Goal: Transaction & Acquisition: Purchase product/service

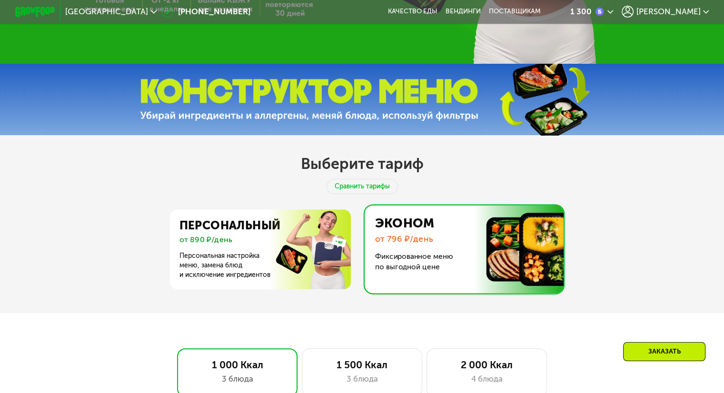
scroll to position [333, 0]
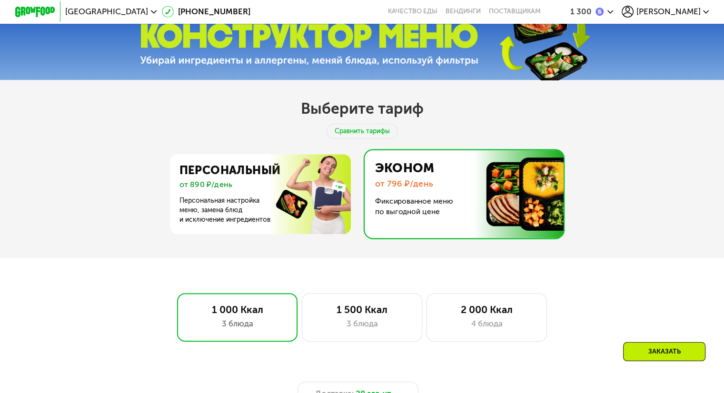
click at [411, 183] on img at bounding box center [461, 194] width 204 height 88
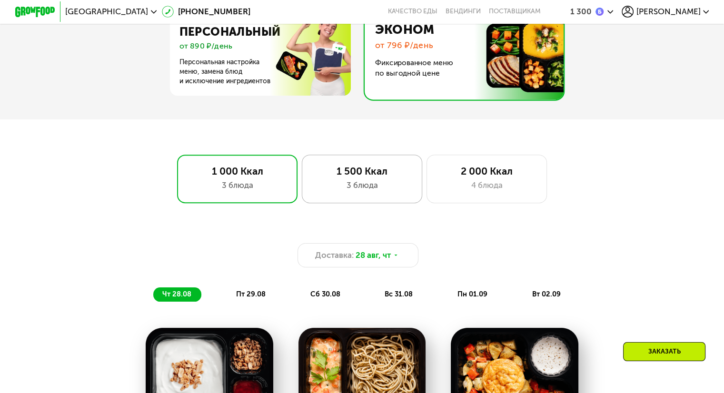
scroll to position [476, 0]
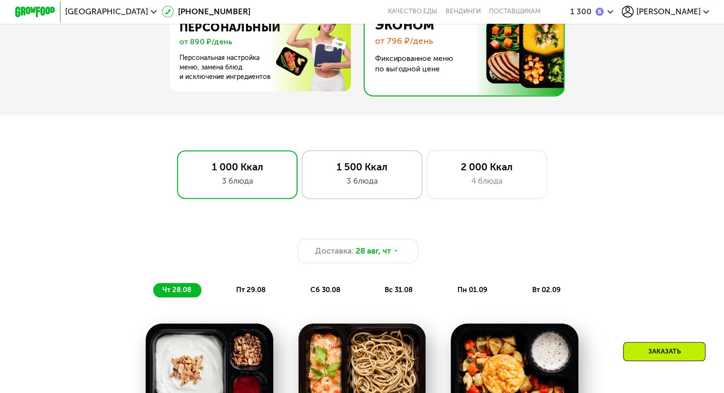
click at [353, 185] on div "3 блюда" at bounding box center [362, 181] width 100 height 12
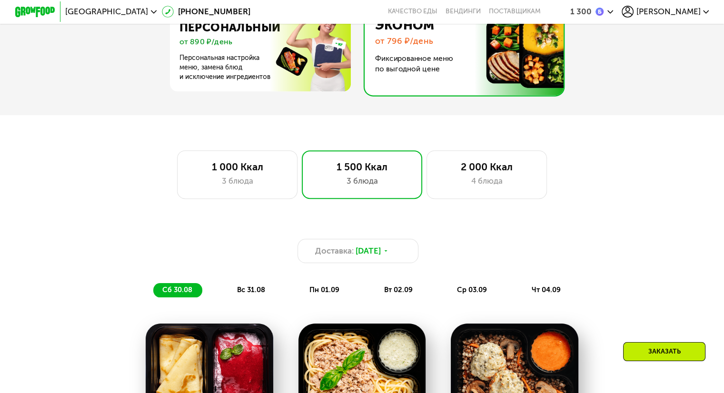
scroll to position [667, 0]
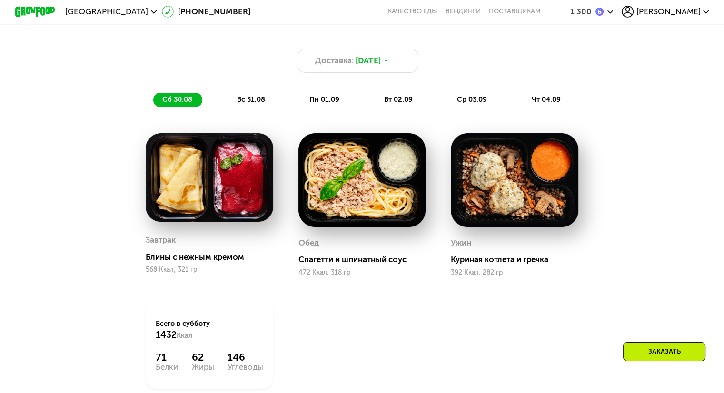
click at [668, 353] on div "Заказать" at bounding box center [664, 351] width 82 height 19
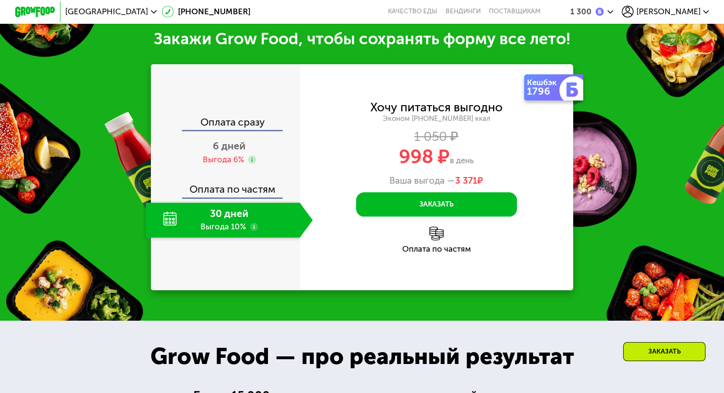
scroll to position [1131, 0]
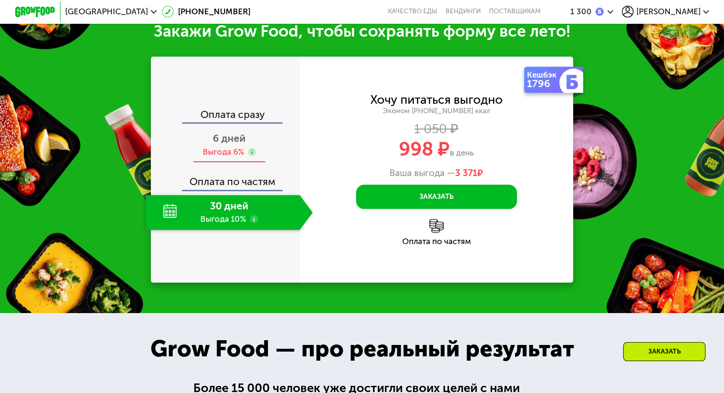
click at [219, 158] on div "Выгода 6%" at bounding box center [222, 152] width 41 height 11
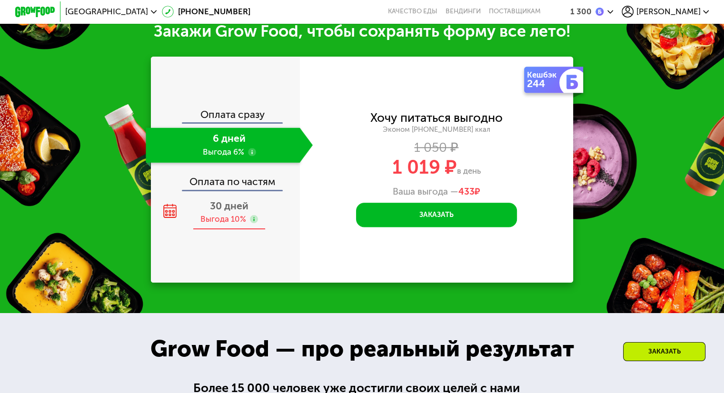
click at [226, 212] on span "30 дней" at bounding box center [229, 206] width 39 height 12
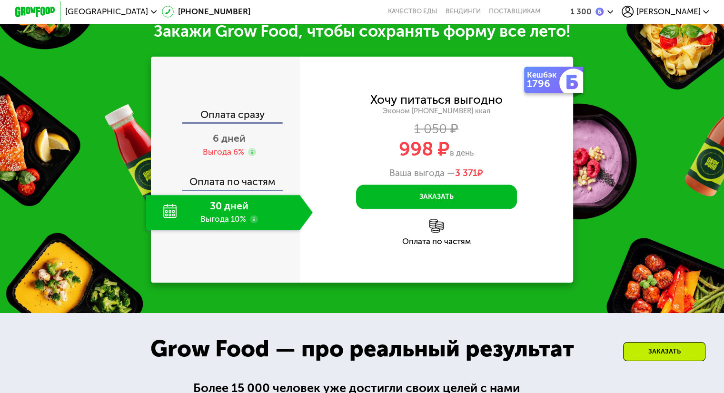
click at [669, 344] on div "Заказать" at bounding box center [664, 351] width 82 height 19
click at [661, 354] on div "Заказать" at bounding box center [664, 351] width 82 height 19
click at [659, 349] on div "Заказать" at bounding box center [664, 351] width 82 height 19
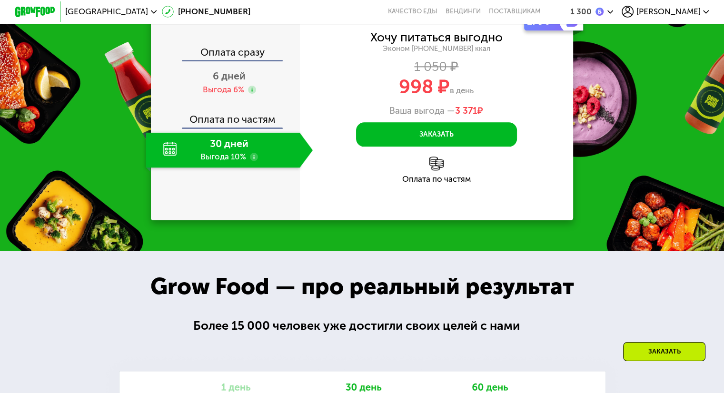
scroll to position [1179, 0]
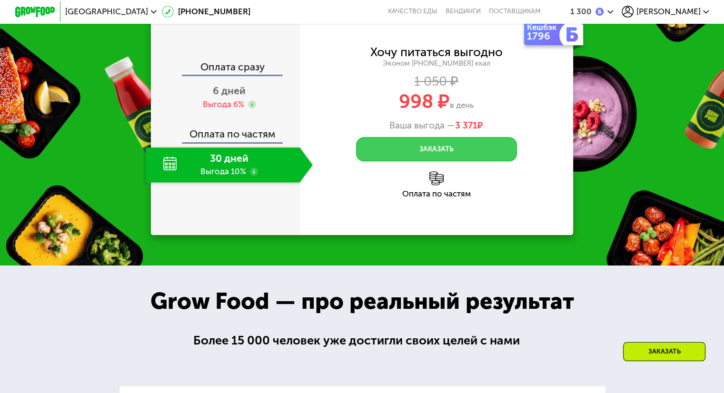
click at [471, 161] on button "Заказать" at bounding box center [436, 149] width 161 height 24
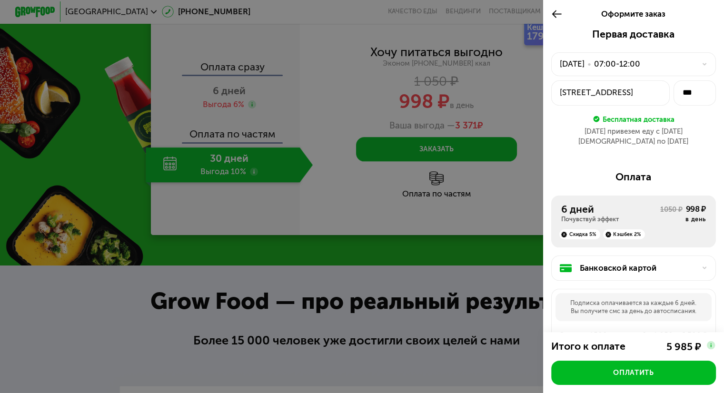
click at [227, 118] on div at bounding box center [362, 196] width 724 height 393
click at [551, 11] on icon at bounding box center [556, 14] width 11 height 12
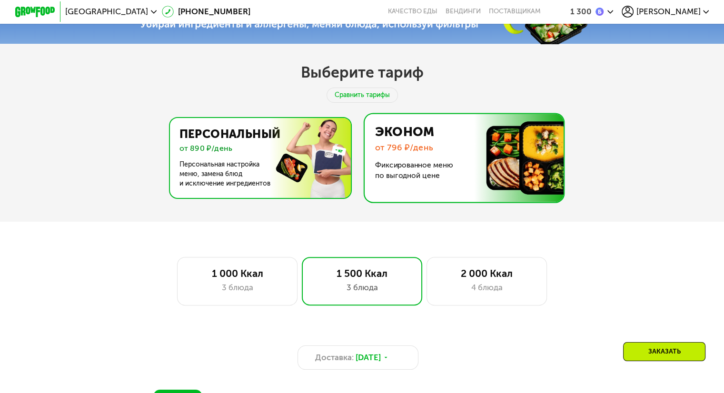
scroll to position [322, 0]
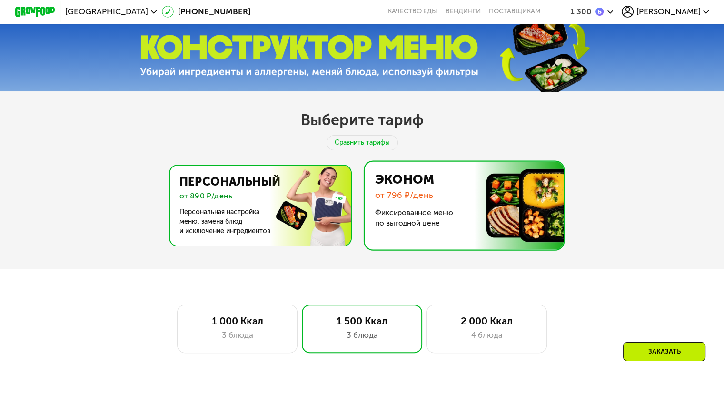
click at [256, 185] on img at bounding box center [257, 206] width 185 height 80
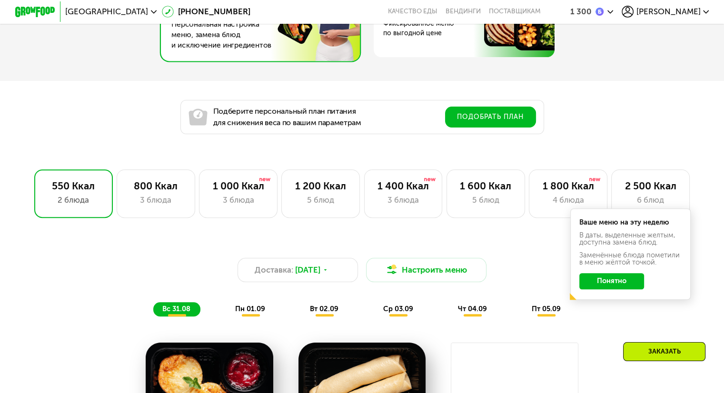
scroll to position [560, 0]
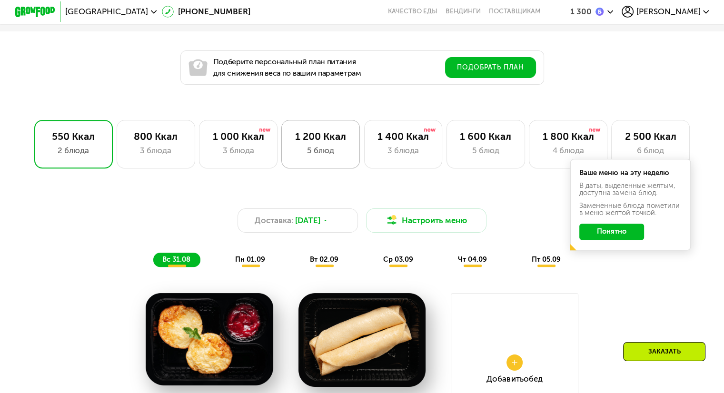
click at [319, 141] on div "1 200 Ккал" at bounding box center [321, 136] width 58 height 12
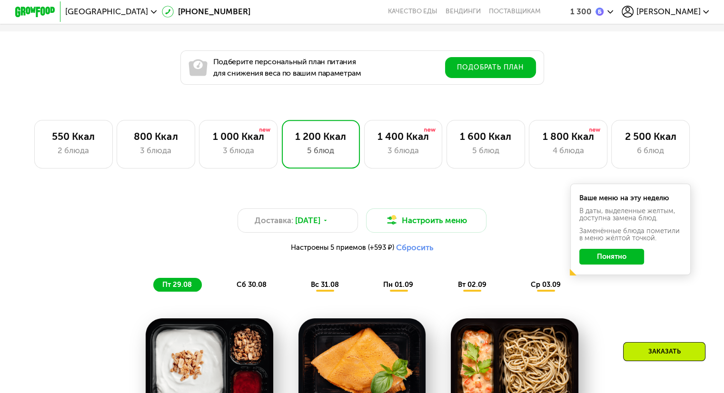
drag, startPoint x: 621, startPoint y: 261, endPoint x: 620, endPoint y: 256, distance: 5.7
click at [621, 259] on button "Понятно" at bounding box center [611, 257] width 65 height 16
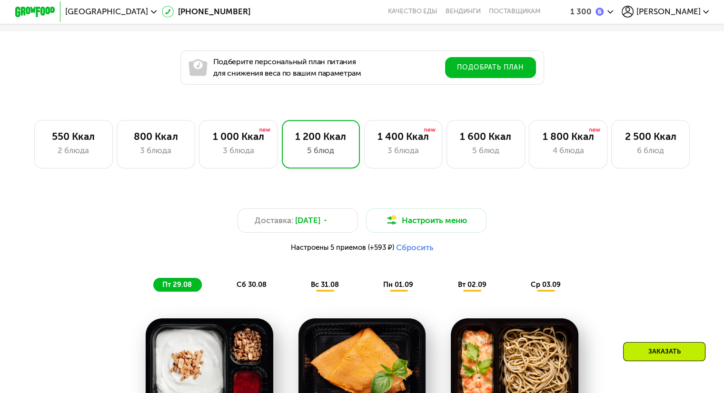
click at [662, 349] on div "Заказать" at bounding box center [664, 351] width 82 height 19
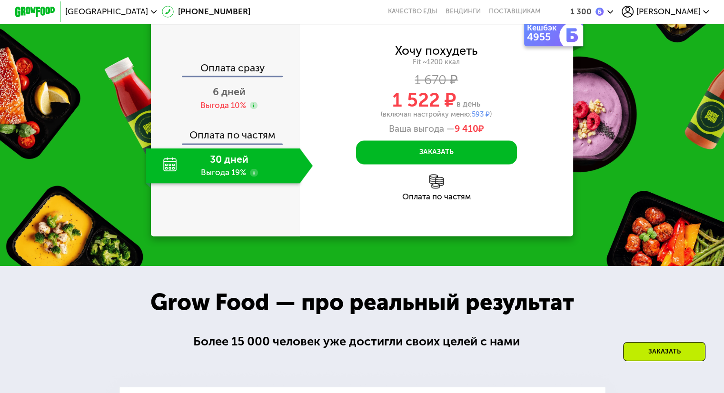
scroll to position [1266, 0]
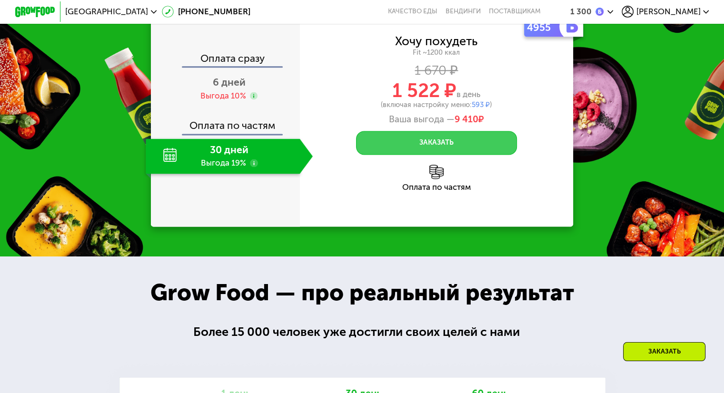
click at [402, 155] on button "Заказать" at bounding box center [436, 143] width 161 height 24
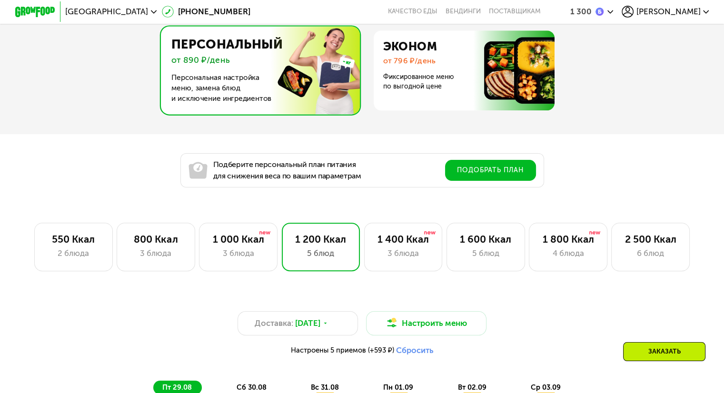
scroll to position [457, 0]
click at [392, 246] on div "1 400 Ккал" at bounding box center [404, 240] width 58 height 12
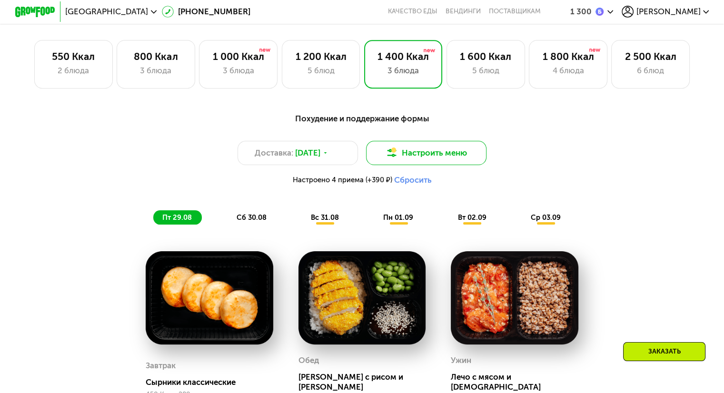
scroll to position [695, 0]
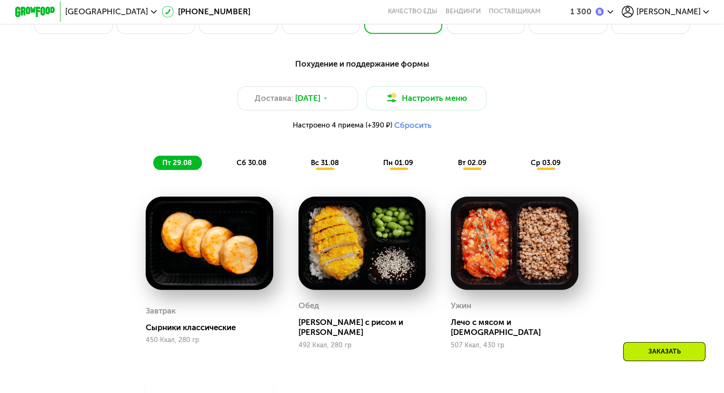
click at [649, 347] on div "Заказать" at bounding box center [664, 351] width 82 height 19
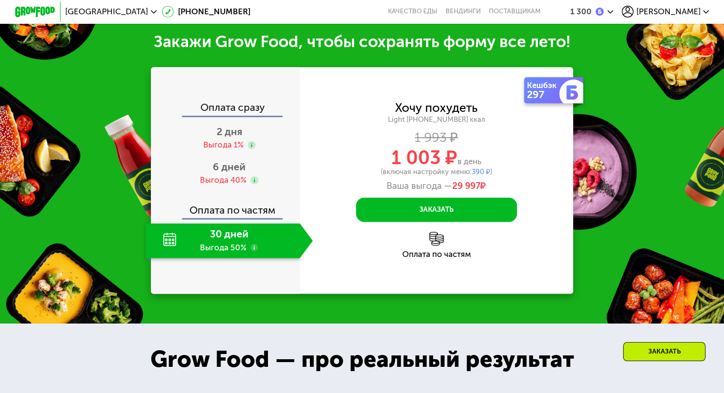
scroll to position [1223, 0]
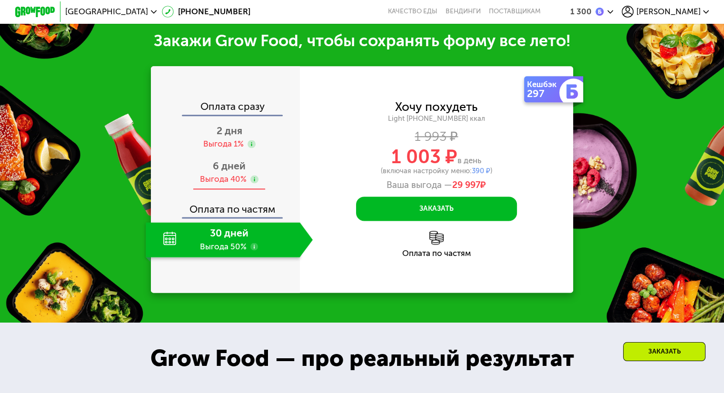
click at [213, 167] on span "6 дней" at bounding box center [229, 166] width 33 height 12
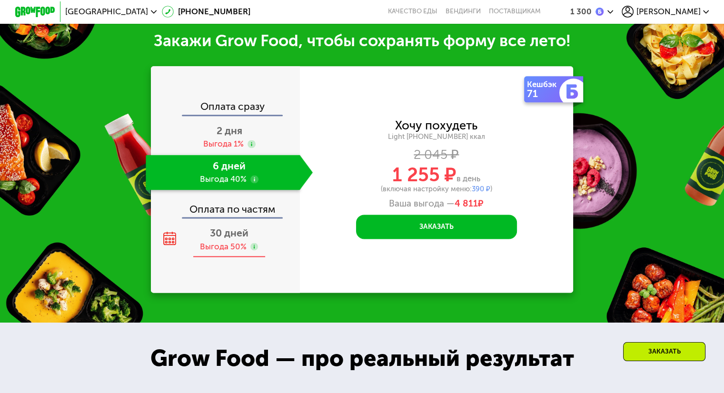
click at [223, 238] on span "30 дней" at bounding box center [229, 233] width 39 height 12
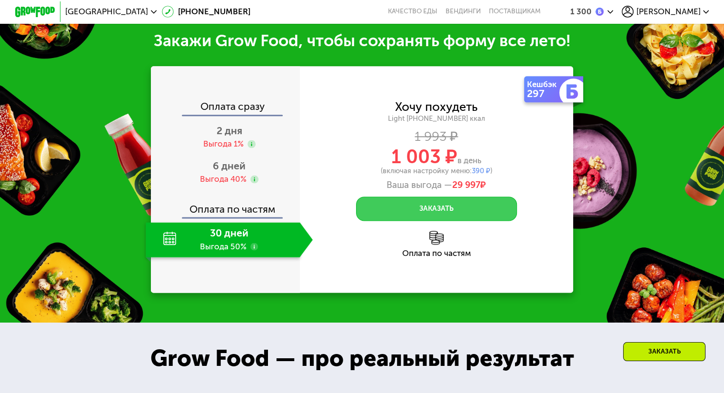
click at [410, 214] on button "Заказать" at bounding box center [436, 209] width 161 height 24
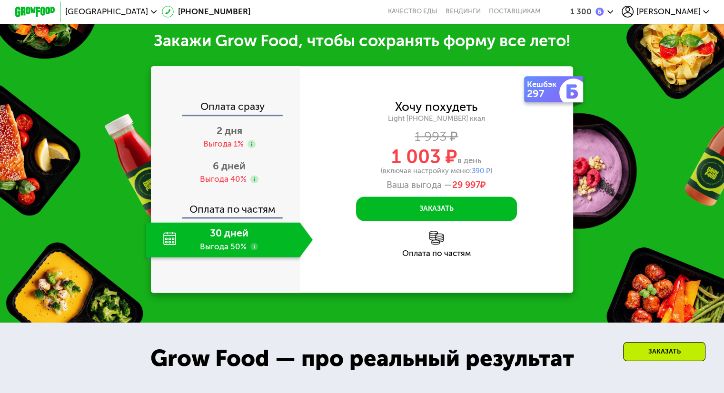
click at [628, 157] on div "Закажи Grow Food, чтобы сохранять форму все лето! Оплата сразу 2 дня Выгода 1% …" at bounding box center [362, 162] width 724 height 322
click at [631, 103] on div "Закажи Grow Food, чтобы сохранять форму все лето! Оплата сразу 2 дня Выгода 1% …" at bounding box center [362, 162] width 724 height 322
click at [152, 103] on div "Оплата сразу" at bounding box center [226, 107] width 148 height 13
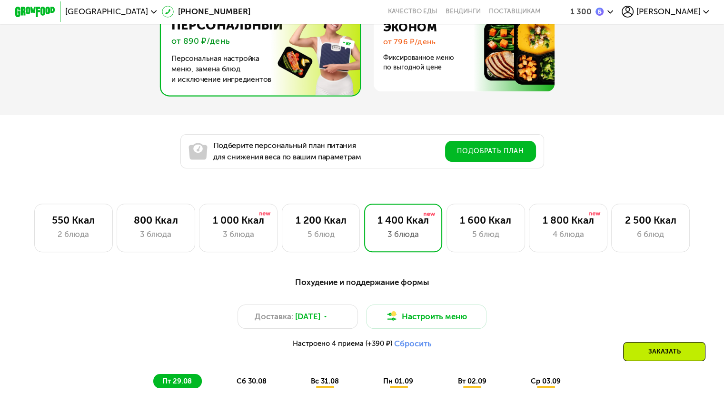
scroll to position [604, 0]
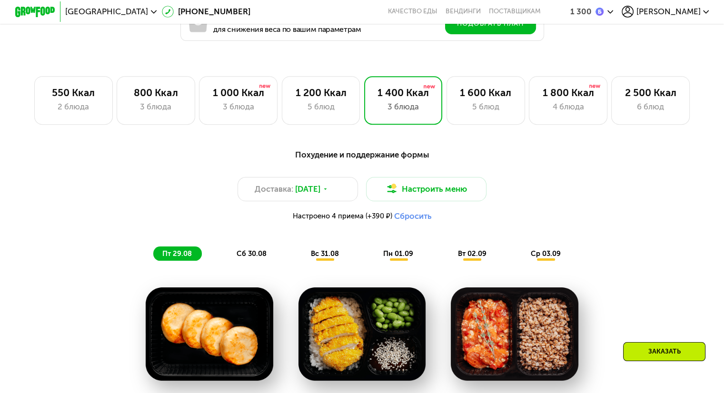
click at [318, 258] on span "вс 31.08" at bounding box center [325, 253] width 28 height 9
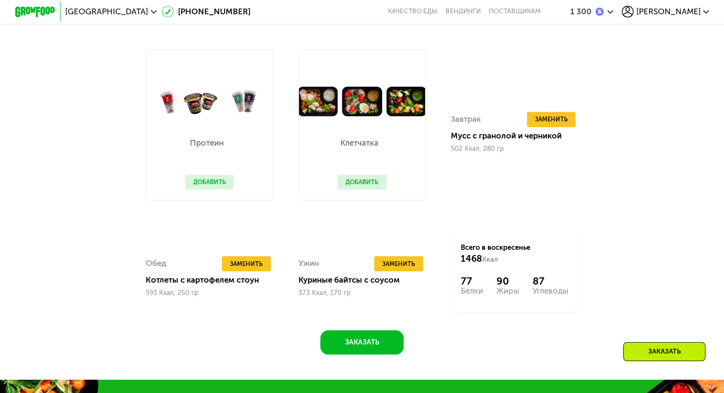
scroll to position [651, 0]
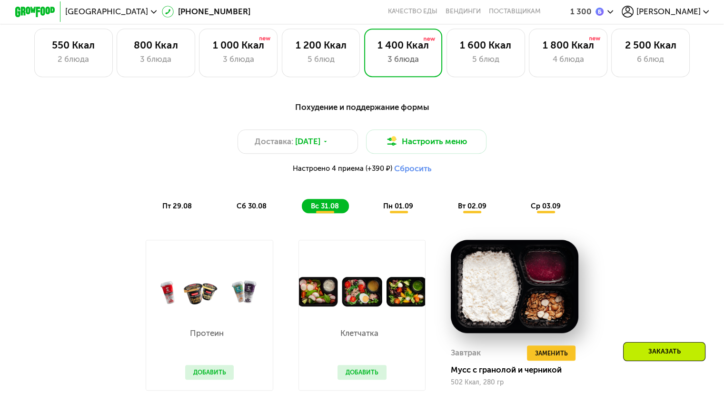
click at [449, 213] on div "пн 01.09" at bounding box center [473, 206] width 48 height 14
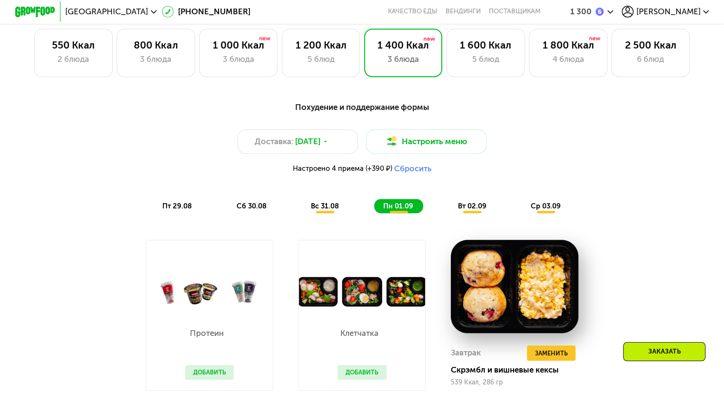
click at [463, 210] on span "вт 02.09" at bounding box center [472, 206] width 29 height 9
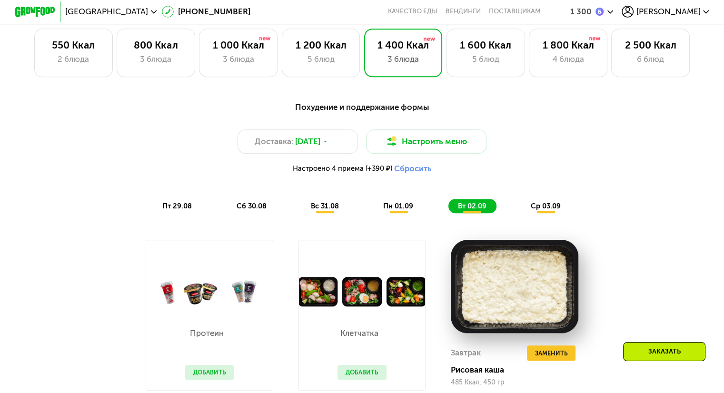
click at [550, 210] on span "ср 03.09" at bounding box center [546, 206] width 30 height 9
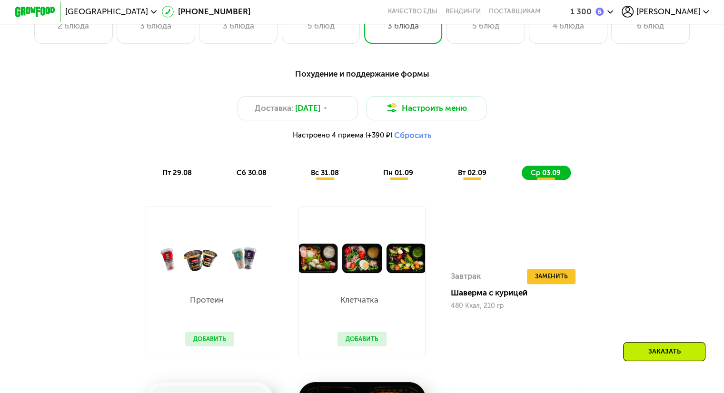
scroll to position [556, 0]
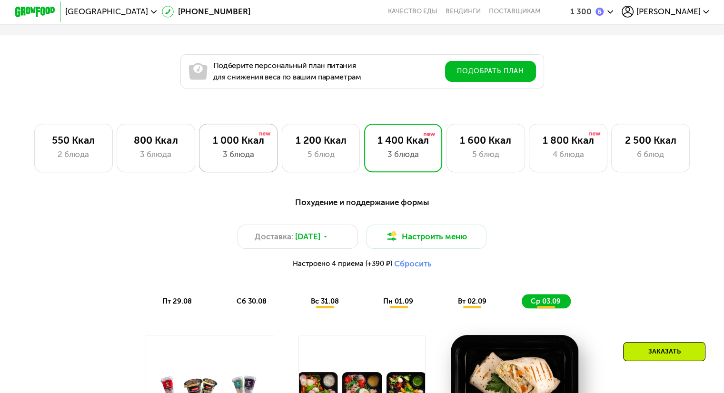
click at [225, 159] on div "3 блюда" at bounding box center [238, 155] width 58 height 12
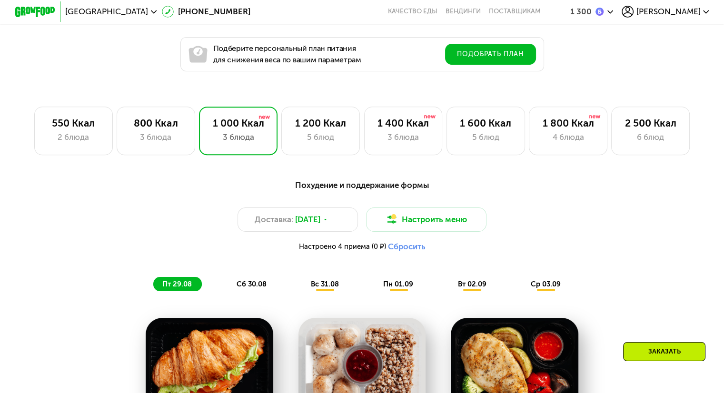
scroll to position [699, 0]
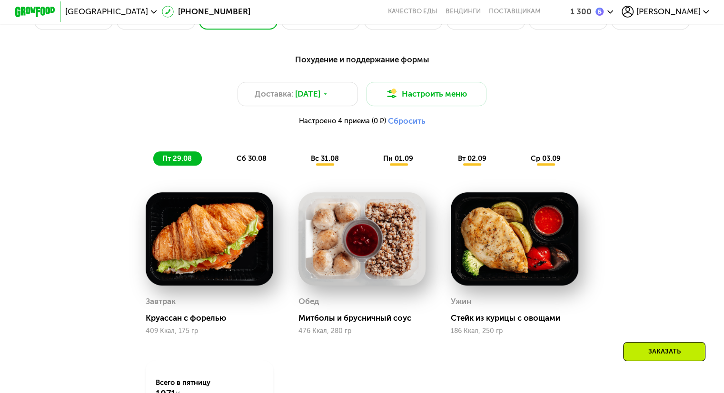
click at [321, 162] on span "вс 31.08" at bounding box center [325, 158] width 28 height 9
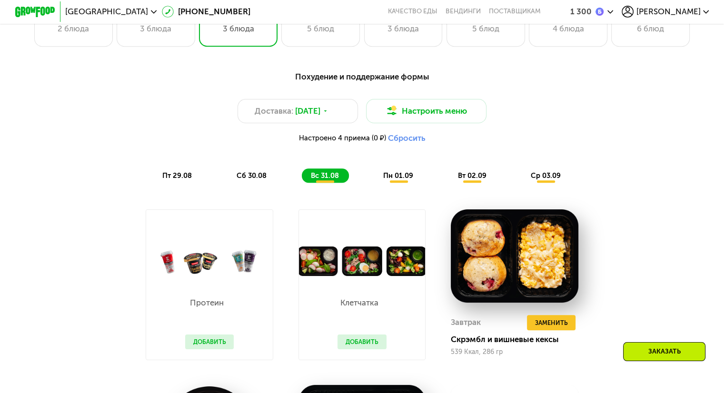
scroll to position [604, 0]
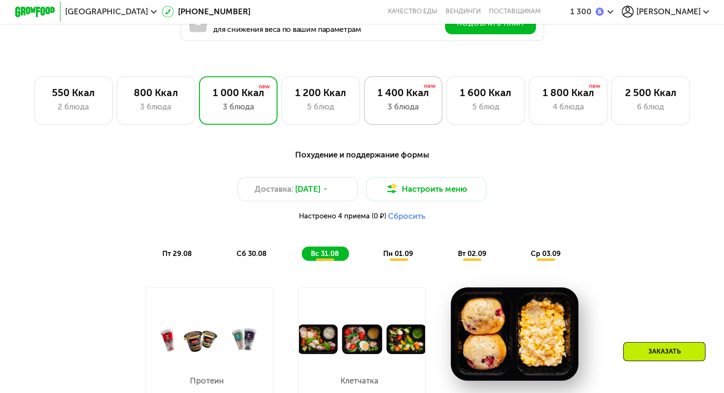
click at [386, 104] on div "3 блюда" at bounding box center [404, 107] width 58 height 12
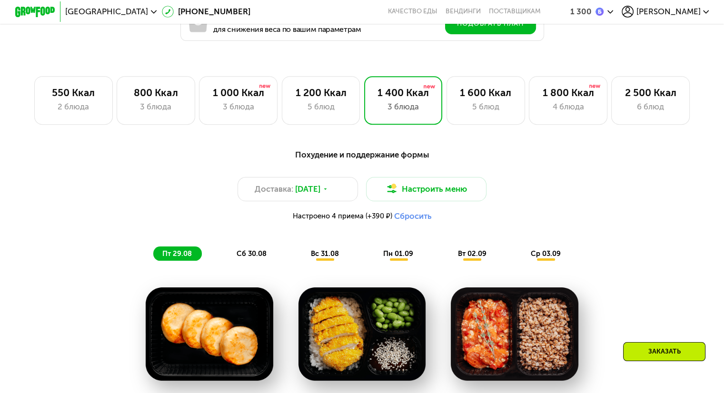
click at [326, 258] on span "вс 31.08" at bounding box center [325, 253] width 28 height 9
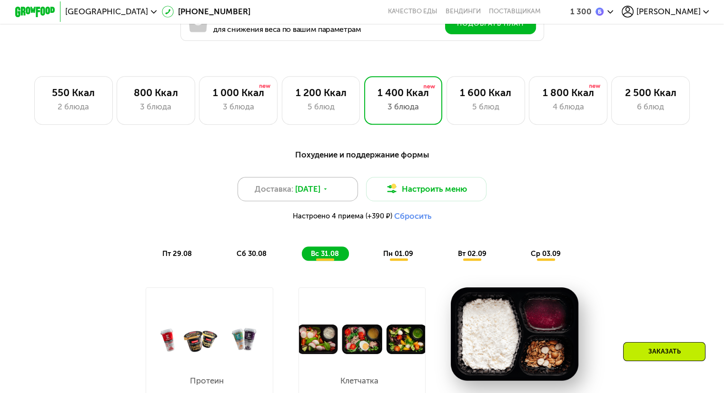
click at [305, 195] on span "29 авг, пт" at bounding box center [307, 189] width 25 height 12
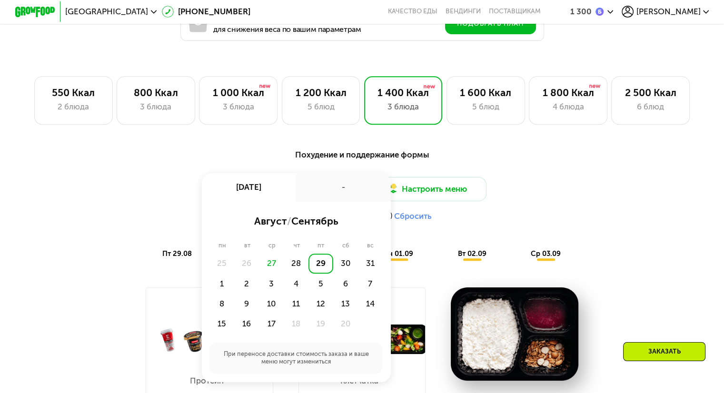
click at [315, 274] on div "29" at bounding box center [321, 264] width 25 height 20
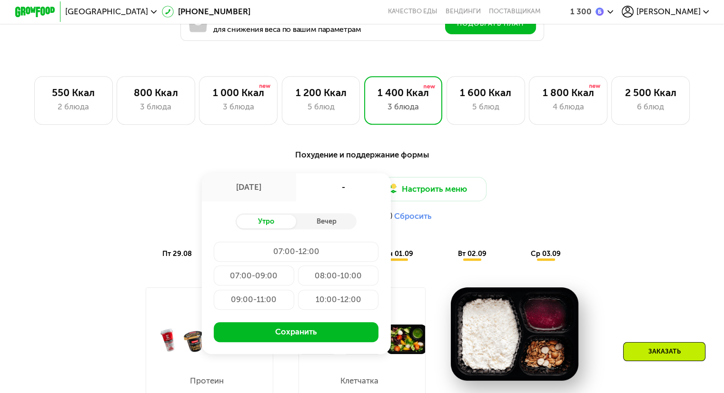
click at [298, 309] on div "09:00-11:00" at bounding box center [338, 300] width 80 height 20
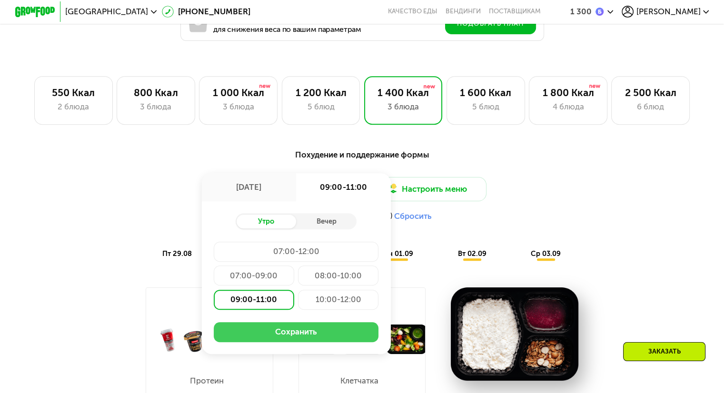
click at [285, 335] on button "Сохранить" at bounding box center [296, 332] width 165 height 20
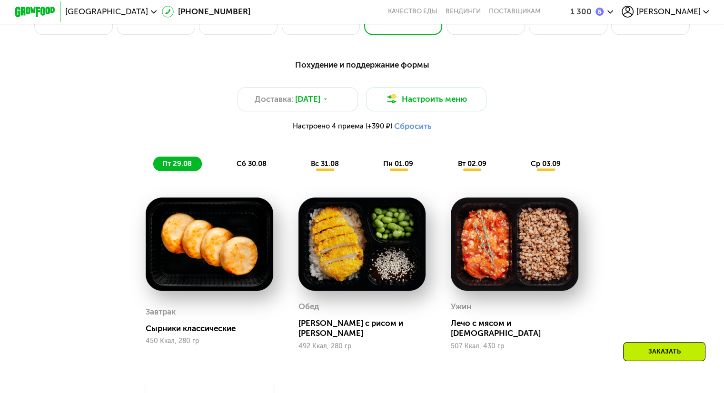
scroll to position [699, 0]
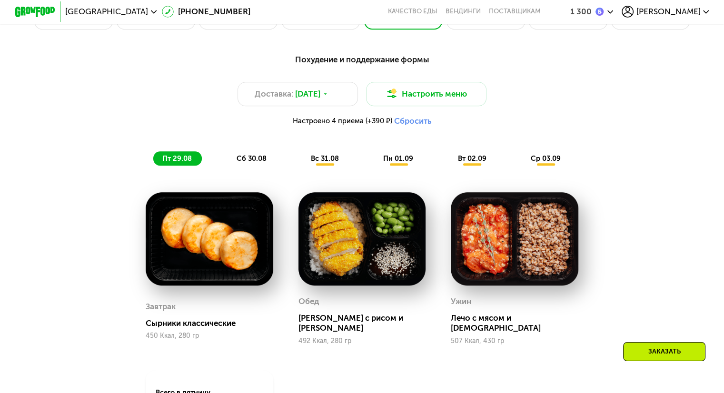
click at [394, 163] on span "пн 01.09" at bounding box center [398, 158] width 30 height 9
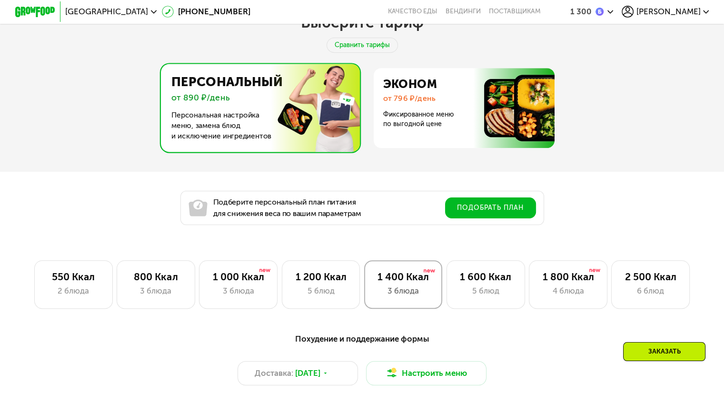
scroll to position [604, 0]
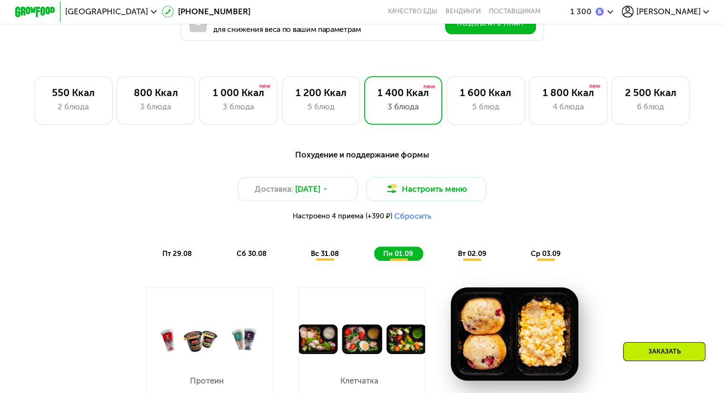
click at [473, 258] on span "вт 02.09" at bounding box center [472, 253] width 29 height 9
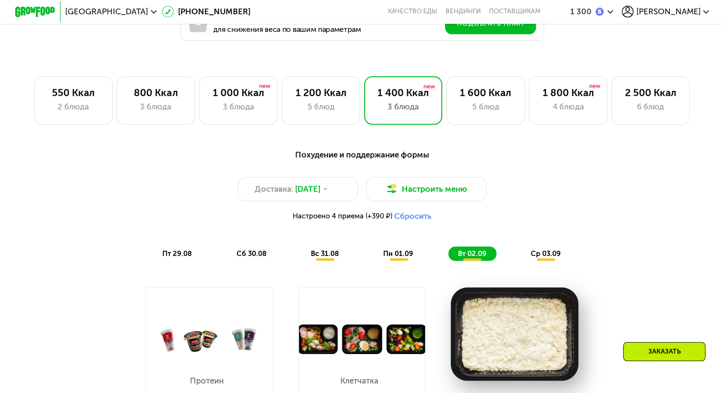
scroll to position [747, 0]
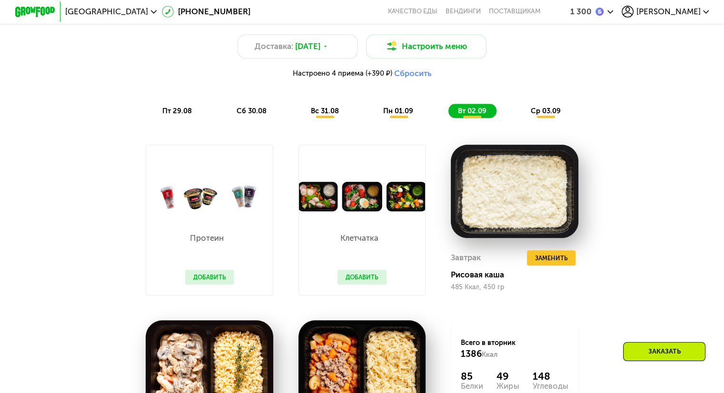
click at [550, 115] on span "ср 03.09" at bounding box center [546, 111] width 30 height 9
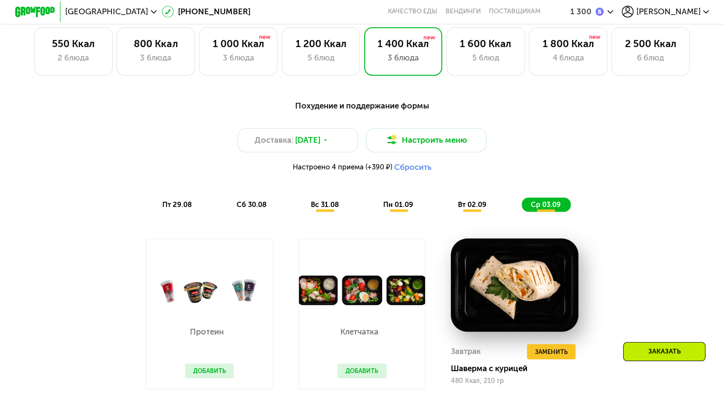
scroll to position [651, 0]
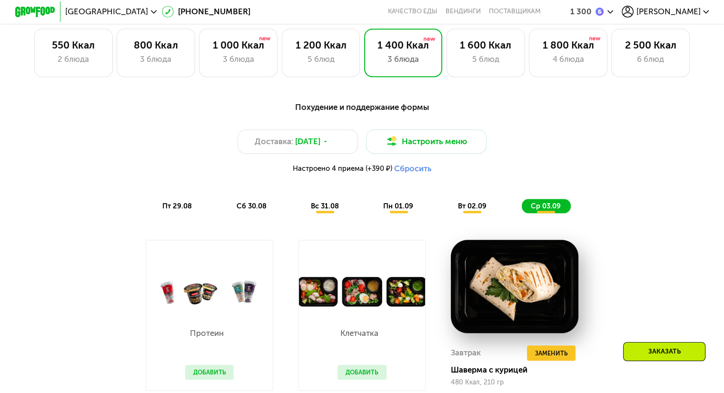
click at [476, 209] on span "вт 02.09" at bounding box center [472, 206] width 29 height 9
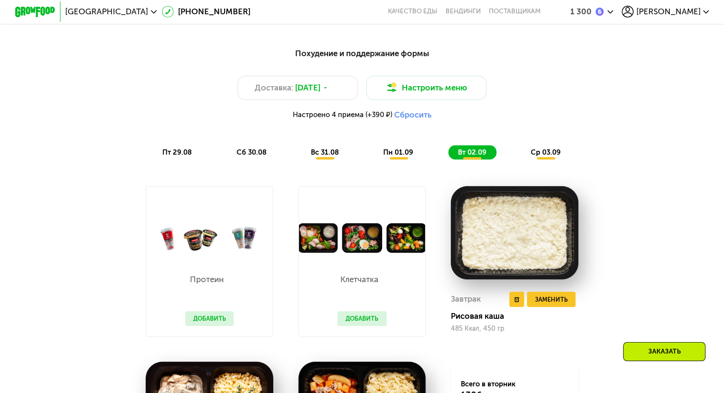
scroll to position [747, 0]
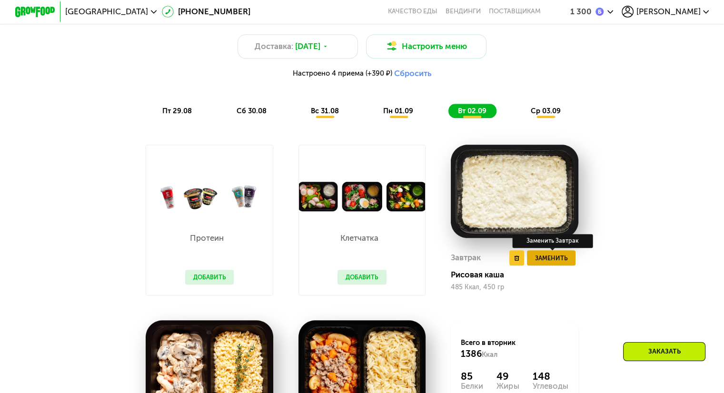
click at [547, 262] on span "Заменить" at bounding box center [551, 258] width 33 height 10
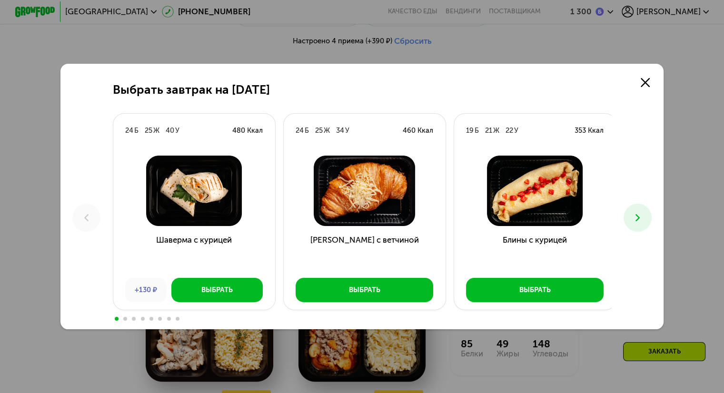
scroll to position [794, 0]
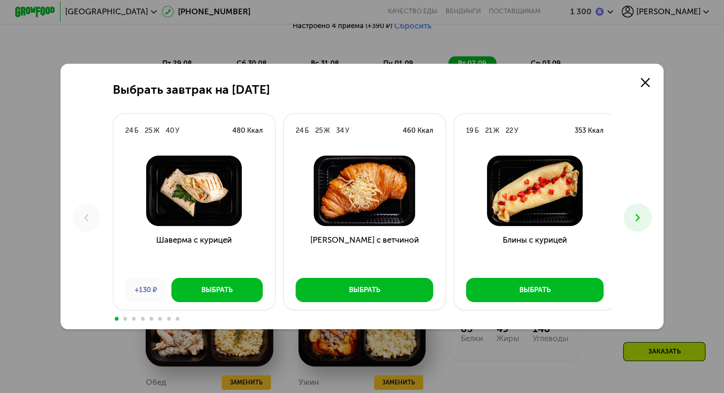
click at [643, 212] on icon at bounding box center [638, 218] width 12 height 12
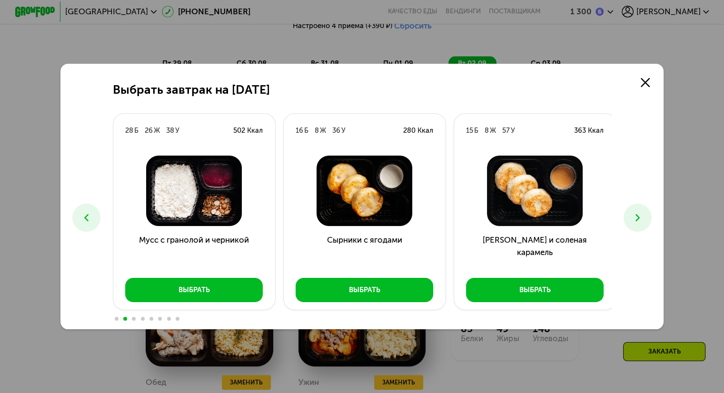
click at [643, 212] on icon at bounding box center [638, 218] width 12 height 12
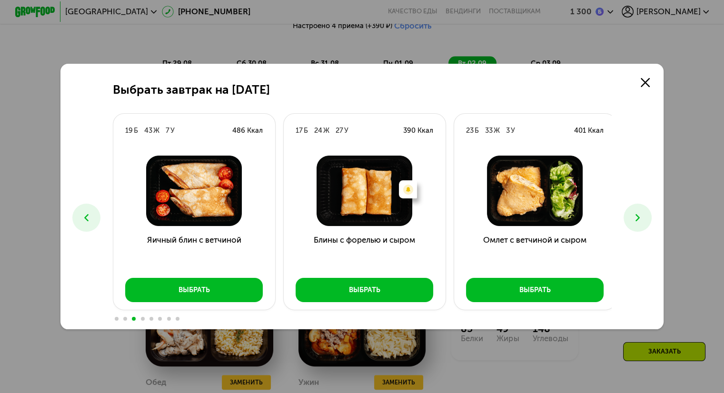
click at [643, 212] on icon at bounding box center [638, 218] width 12 height 12
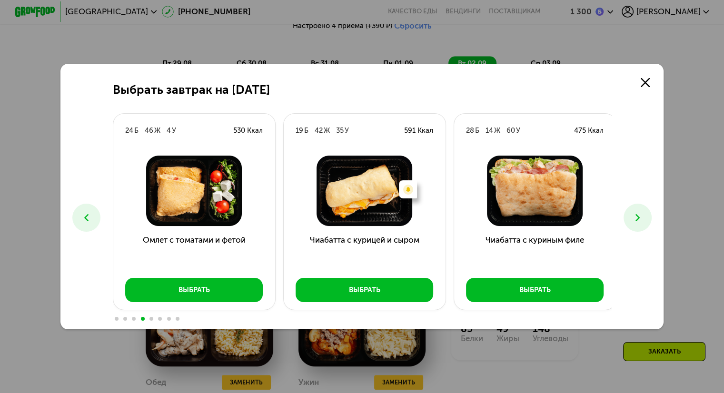
click at [641, 214] on icon at bounding box center [638, 218] width 12 height 12
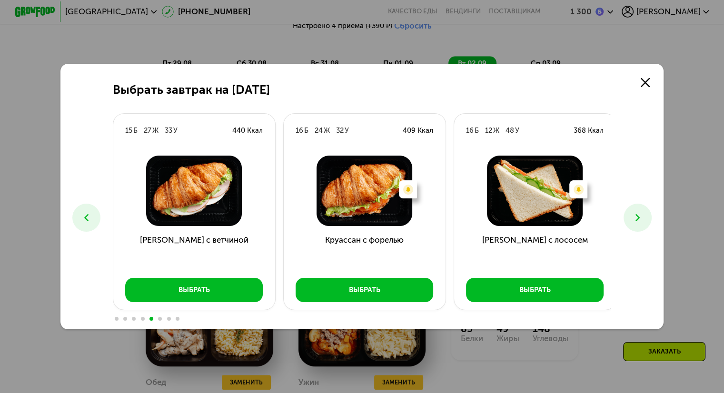
click at [644, 212] on icon at bounding box center [638, 218] width 12 height 12
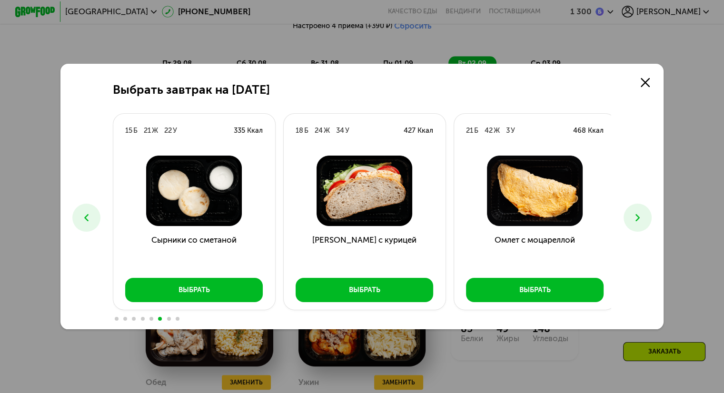
click at [644, 212] on icon at bounding box center [638, 218] width 12 height 12
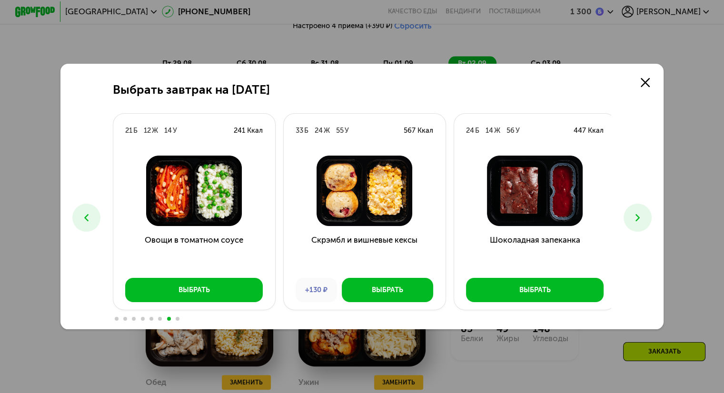
click at [644, 212] on icon at bounding box center [638, 218] width 12 height 12
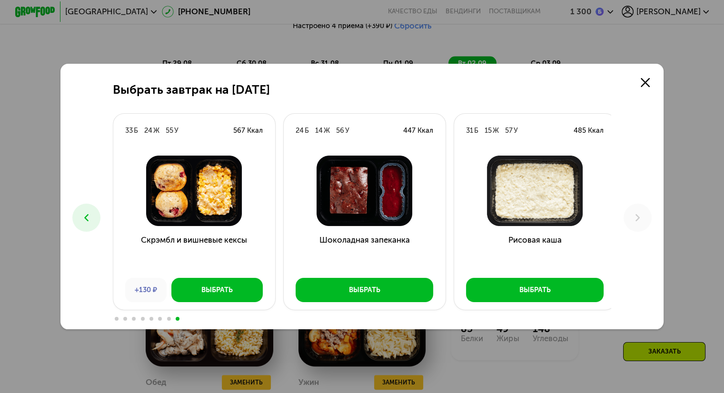
click at [84, 214] on icon at bounding box center [86, 218] width 12 height 12
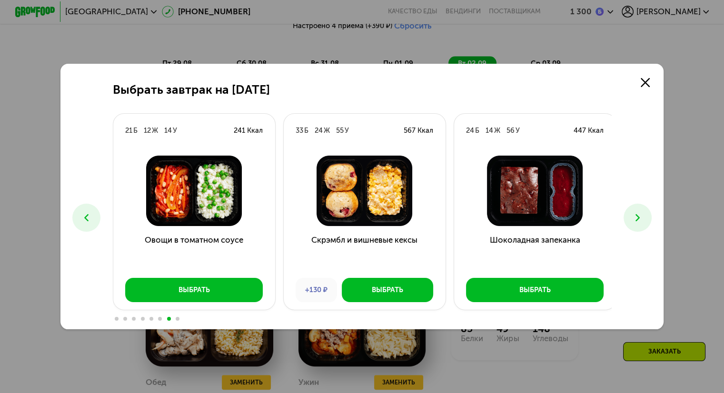
click at [84, 214] on icon at bounding box center [86, 218] width 12 height 12
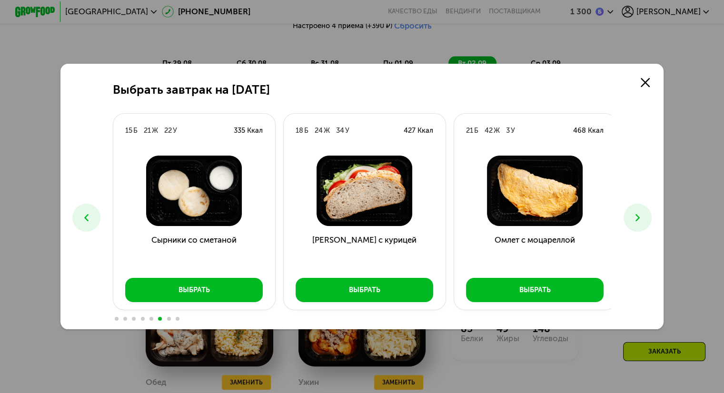
click at [85, 216] on icon at bounding box center [86, 218] width 12 height 12
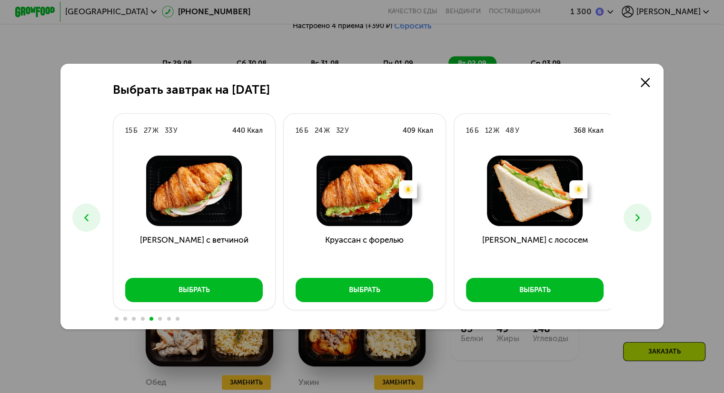
click at [85, 216] on icon at bounding box center [86, 218] width 12 height 12
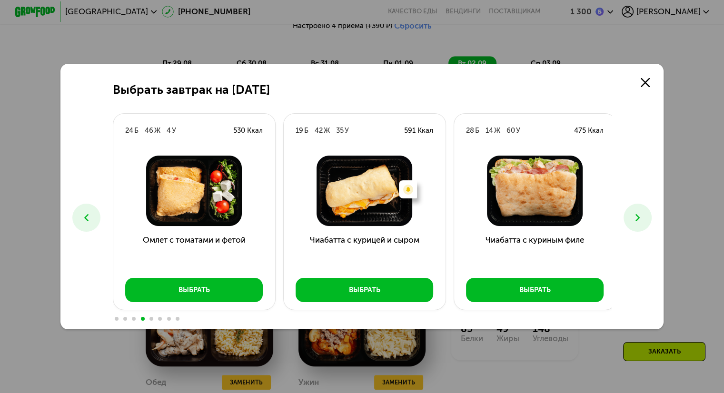
click at [85, 216] on icon at bounding box center [86, 218] width 12 height 12
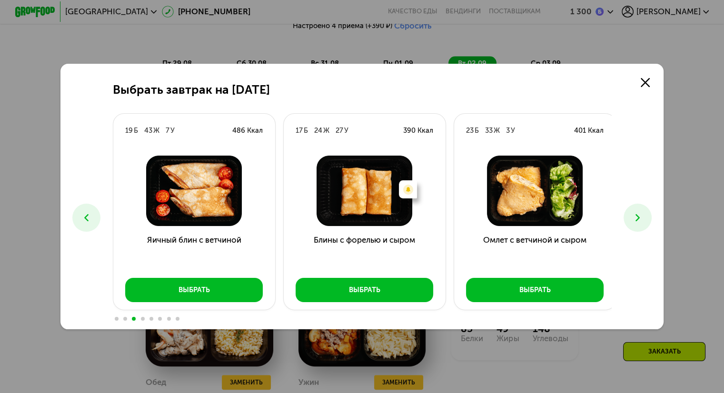
click at [85, 216] on icon at bounding box center [86, 218] width 12 height 12
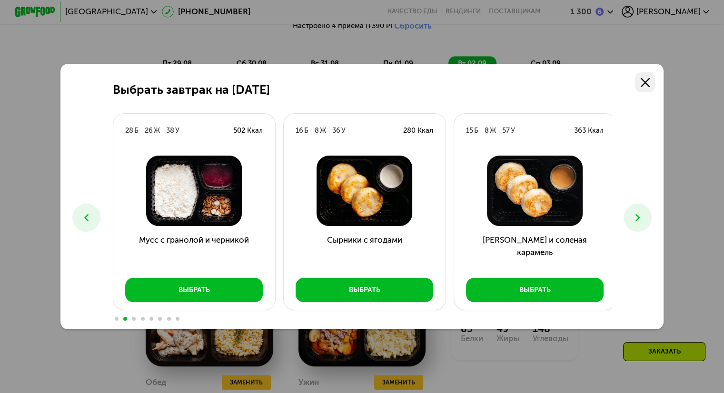
click at [648, 81] on use at bounding box center [645, 82] width 9 height 9
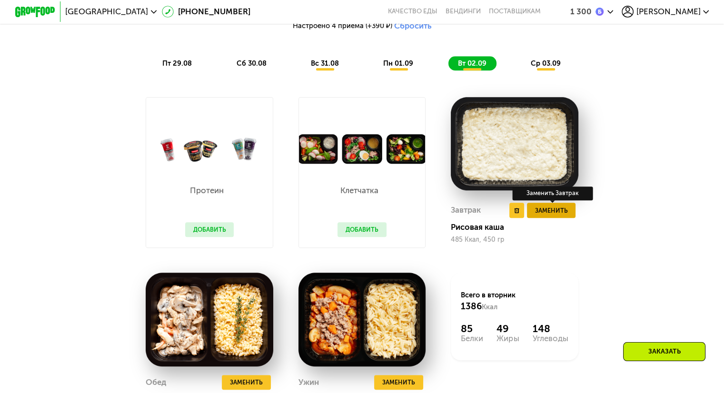
click at [550, 216] on span "Заменить" at bounding box center [551, 211] width 33 height 10
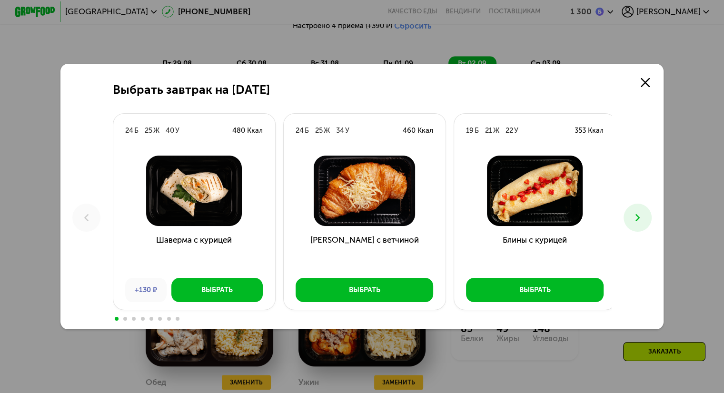
click at [641, 221] on icon at bounding box center [638, 218] width 12 height 12
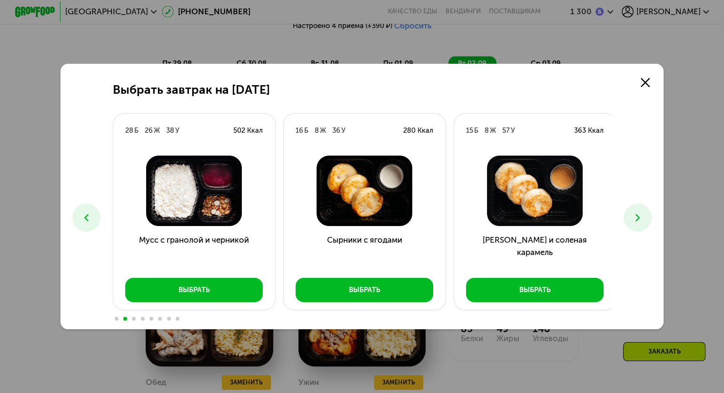
click at [640, 221] on icon at bounding box center [638, 218] width 12 height 12
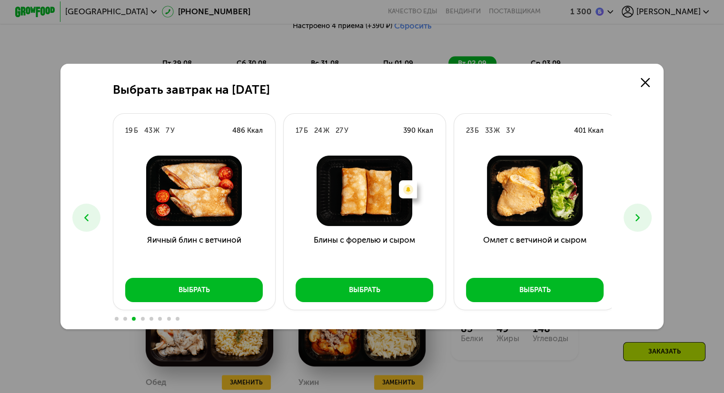
click at [638, 222] on icon at bounding box center [638, 218] width 12 height 12
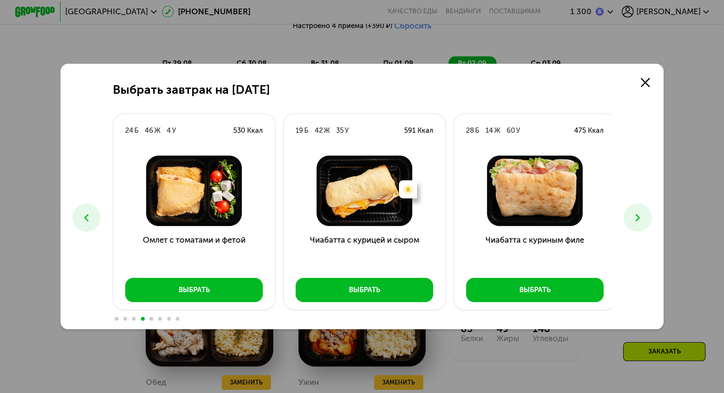
click at [636, 223] on icon at bounding box center [638, 218] width 12 height 12
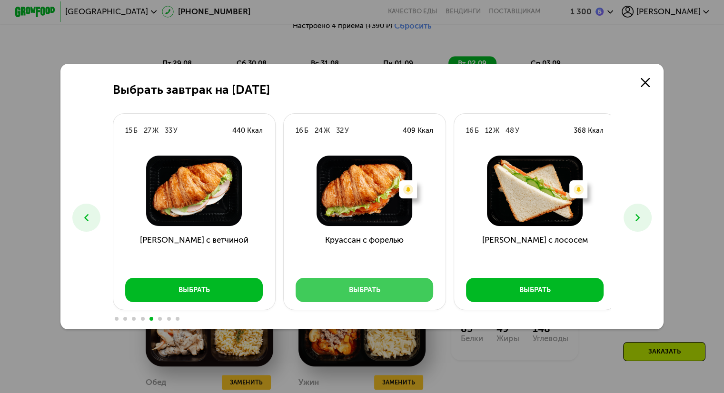
click at [348, 299] on button "Выбрать" at bounding box center [365, 290] width 138 height 24
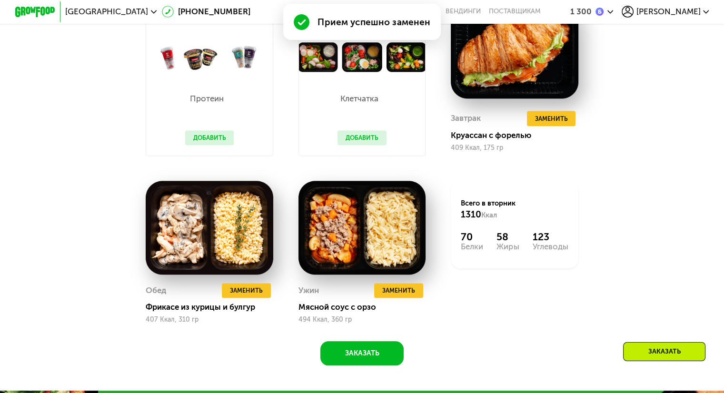
scroll to position [651, 0]
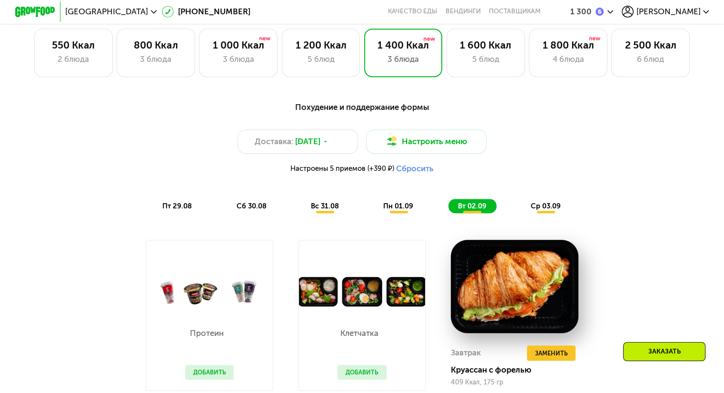
click at [547, 210] on span "ср 03.09" at bounding box center [546, 206] width 30 height 9
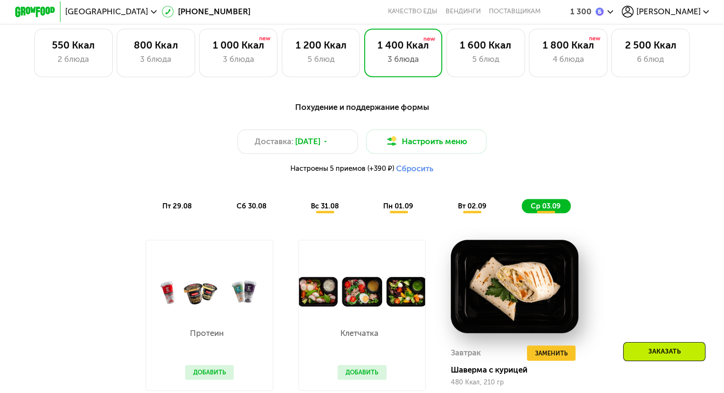
click at [316, 210] on span "вс 31.08" at bounding box center [325, 206] width 28 height 9
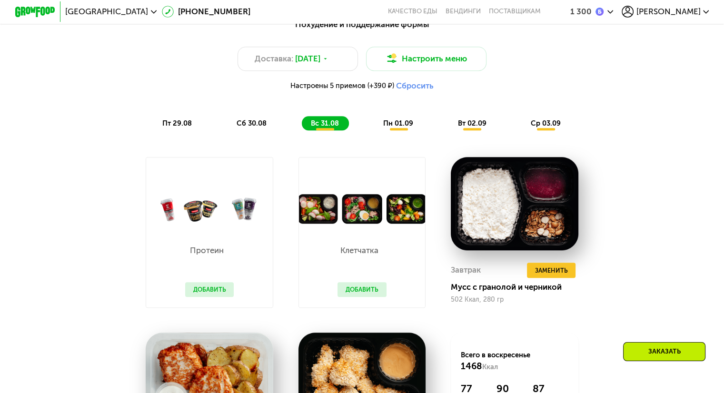
scroll to position [794, 0]
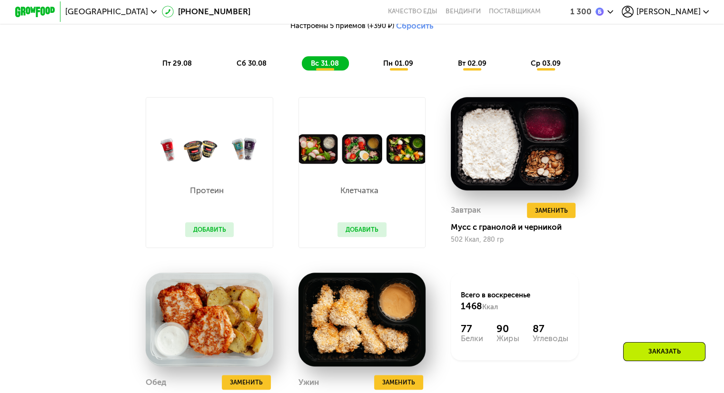
click at [398, 68] on span "пн 01.09" at bounding box center [398, 63] width 30 height 9
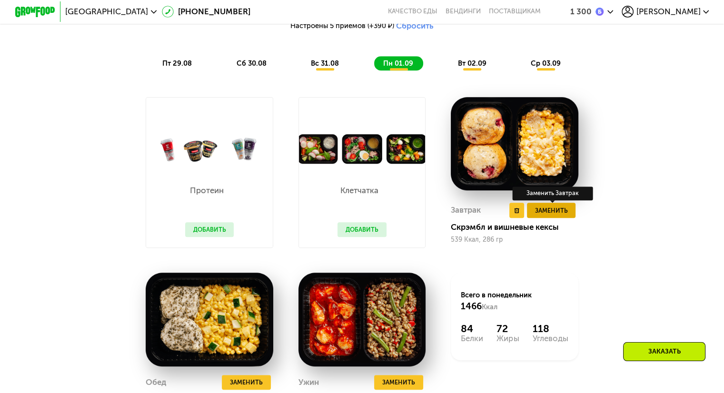
click at [558, 216] on span "Заменить" at bounding box center [551, 211] width 33 height 10
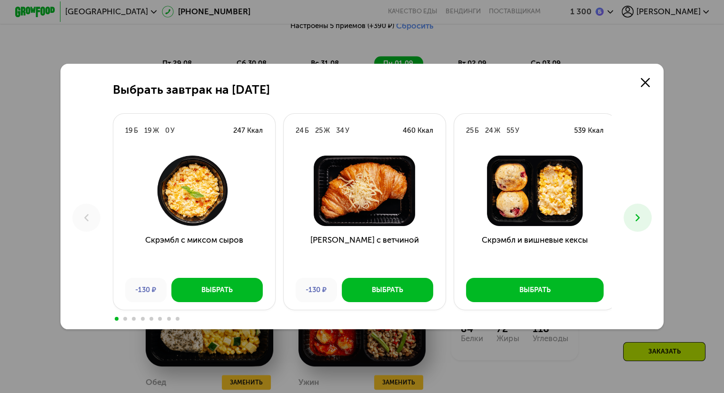
click at [632, 220] on button at bounding box center [638, 218] width 28 height 28
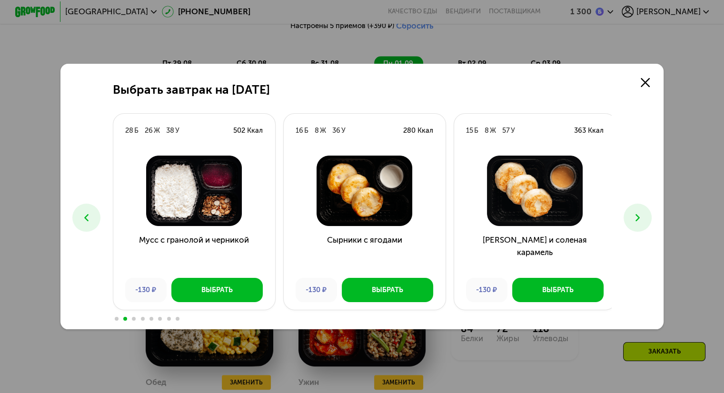
click at [632, 220] on button at bounding box center [638, 218] width 28 height 28
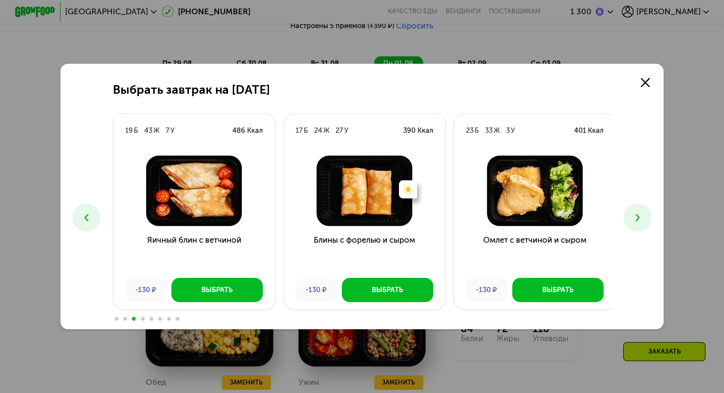
click at [632, 220] on button at bounding box center [638, 218] width 28 height 28
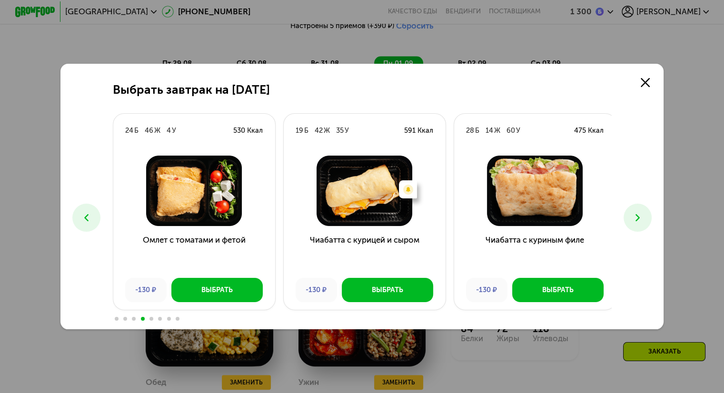
click at [632, 220] on button at bounding box center [638, 218] width 28 height 28
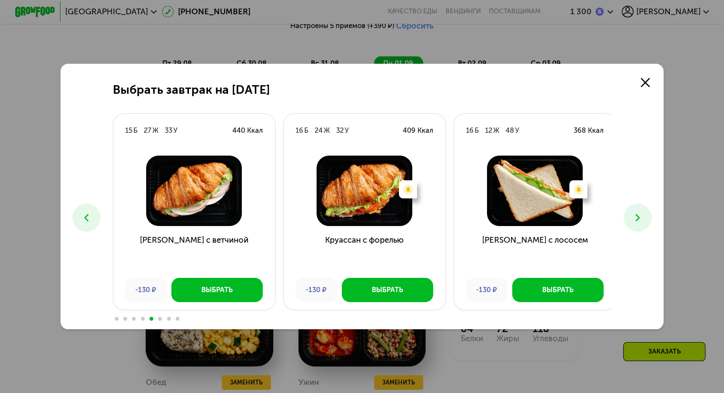
click at [634, 219] on button at bounding box center [638, 218] width 28 height 28
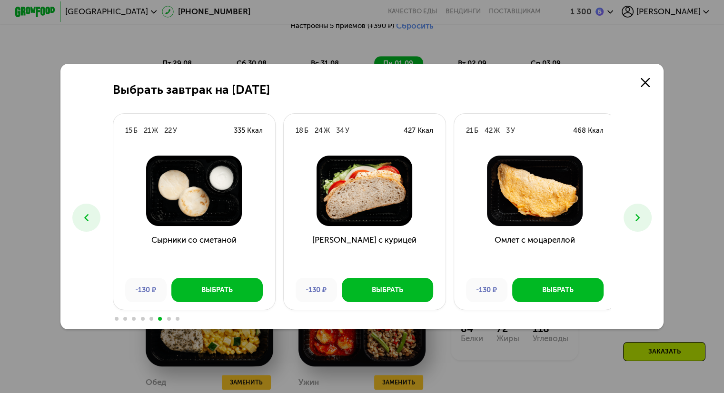
click at [631, 219] on button at bounding box center [638, 218] width 28 height 28
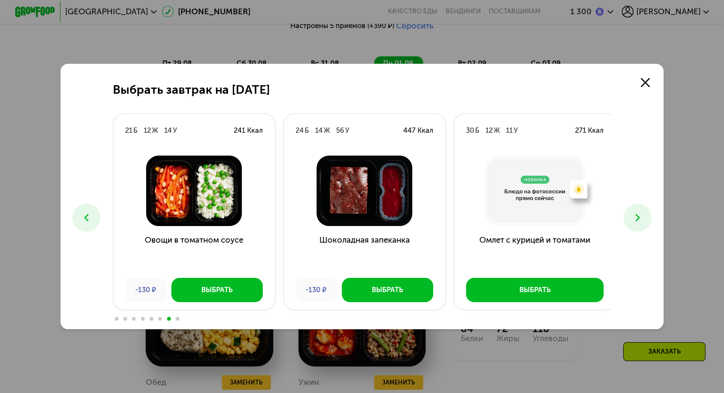
click at [631, 219] on button at bounding box center [638, 218] width 28 height 28
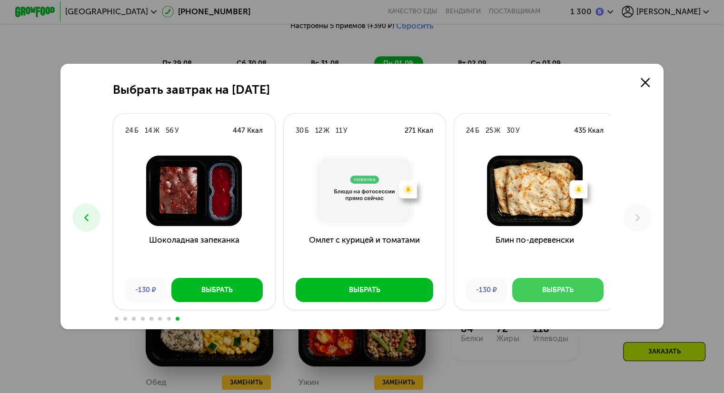
click at [569, 292] on div "Выбрать" at bounding box center [557, 290] width 31 height 10
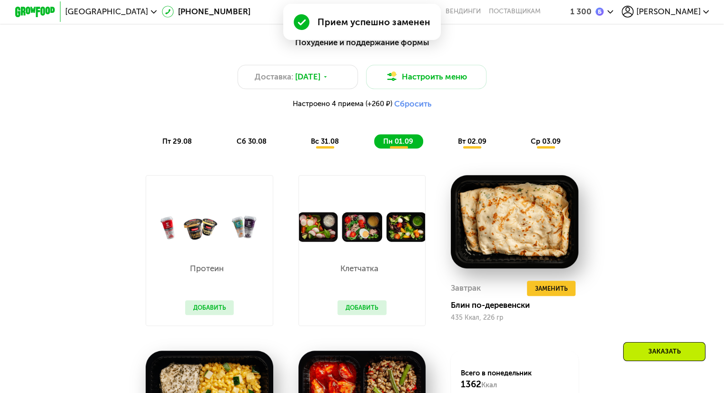
scroll to position [604, 0]
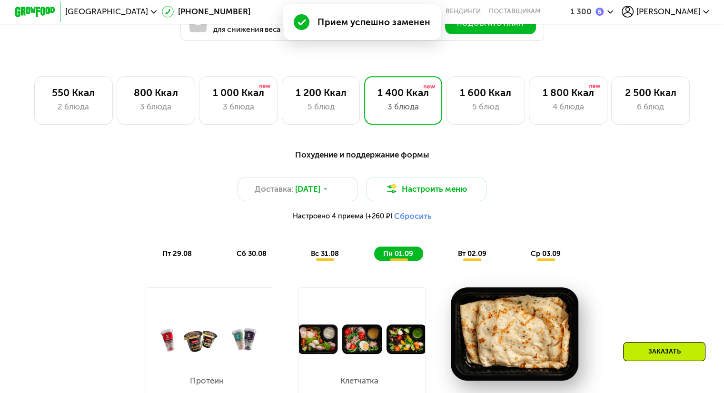
click at [474, 256] on span "вт 02.09" at bounding box center [472, 253] width 29 height 9
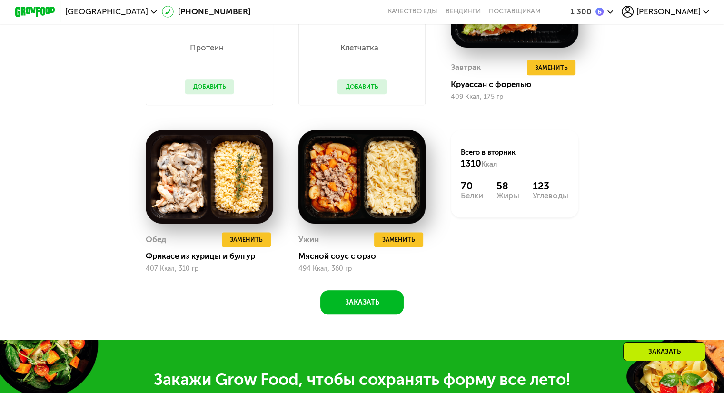
scroll to position [699, 0]
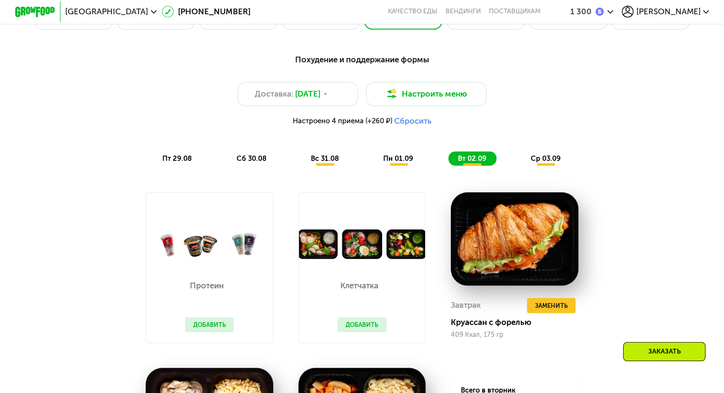
click at [554, 163] on span "ср 03.09" at bounding box center [546, 158] width 30 height 9
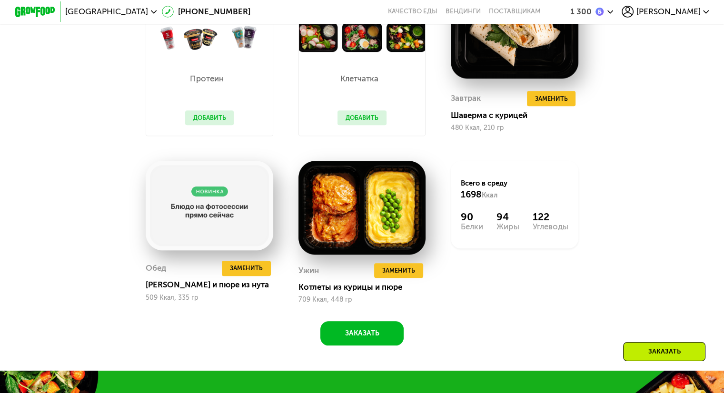
scroll to position [985, 0]
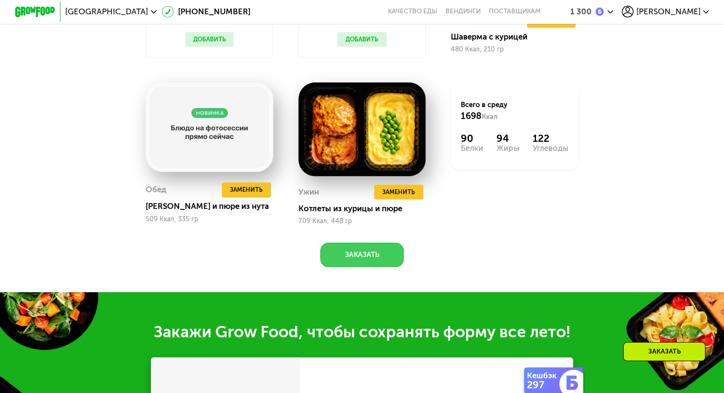
click at [378, 267] on button "Заказать" at bounding box center [361, 255] width 83 height 24
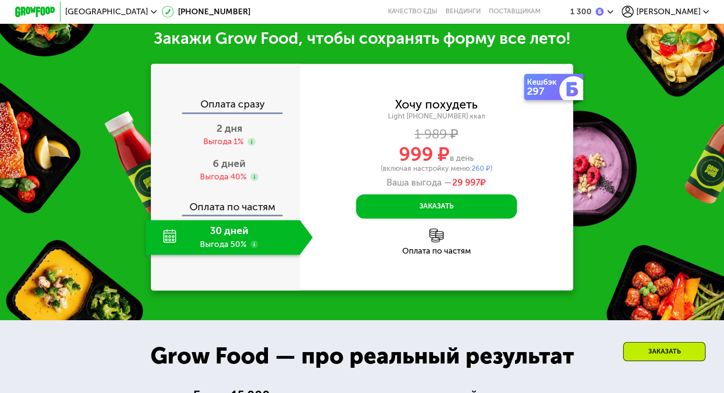
scroll to position [1287, 0]
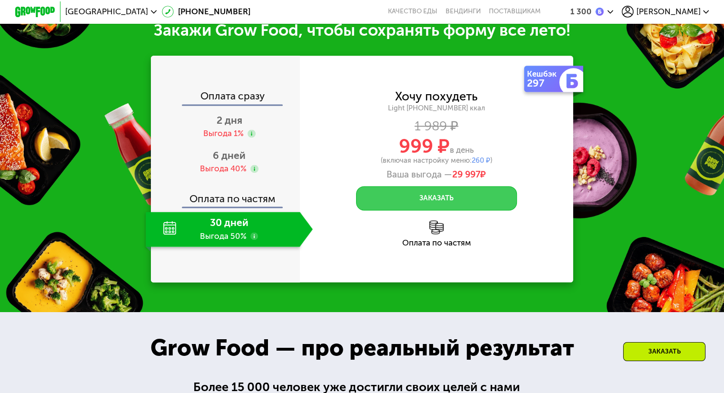
click at [418, 209] on button "Заказать" at bounding box center [436, 198] width 161 height 24
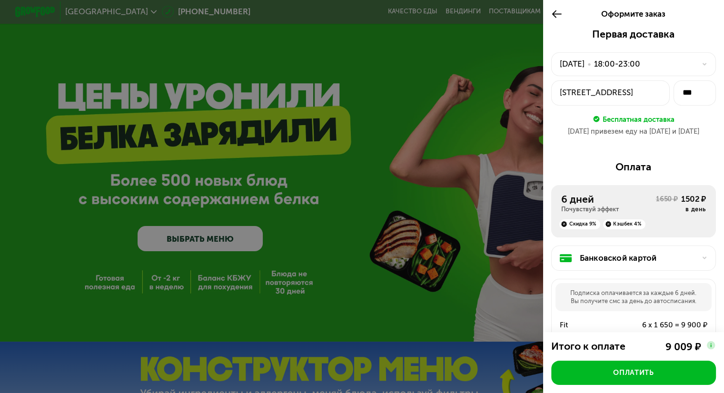
click at [553, 17] on use at bounding box center [557, 14] width 10 height 8
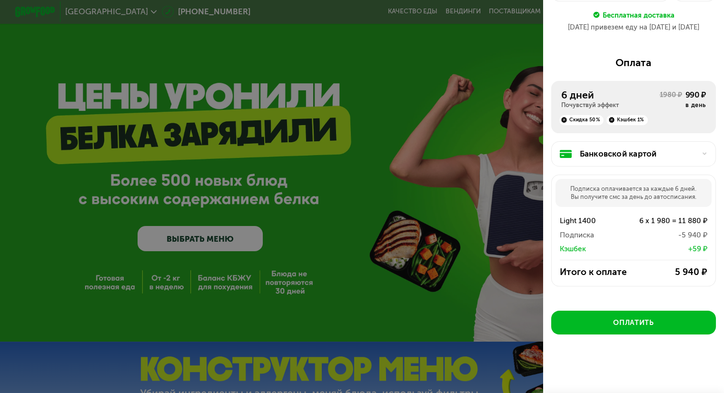
scroll to position [109, 0]
click at [424, 159] on div at bounding box center [362, 196] width 724 height 393
click at [427, 148] on div at bounding box center [362, 196] width 724 height 393
click at [482, 83] on div at bounding box center [362, 196] width 724 height 393
click at [404, 130] on div at bounding box center [362, 196] width 724 height 393
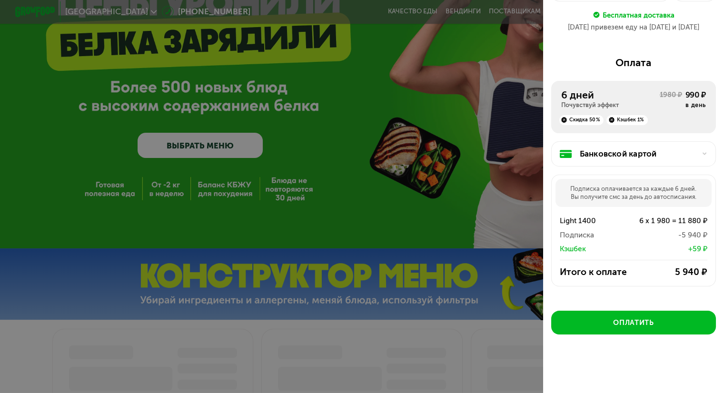
scroll to position [0, 0]
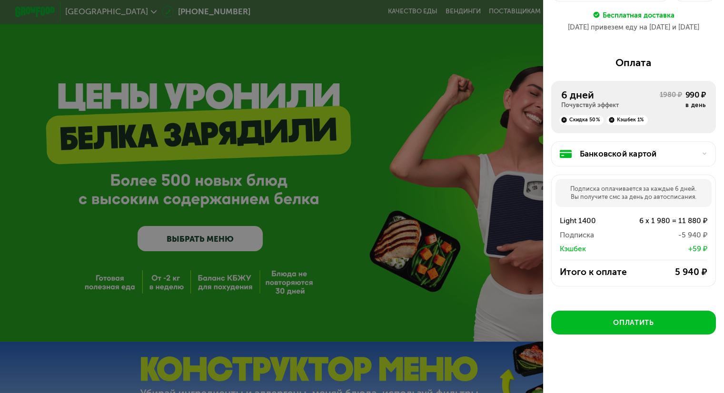
click at [449, 69] on div at bounding box center [362, 196] width 724 height 393
click at [273, 235] on div at bounding box center [362, 196] width 724 height 393
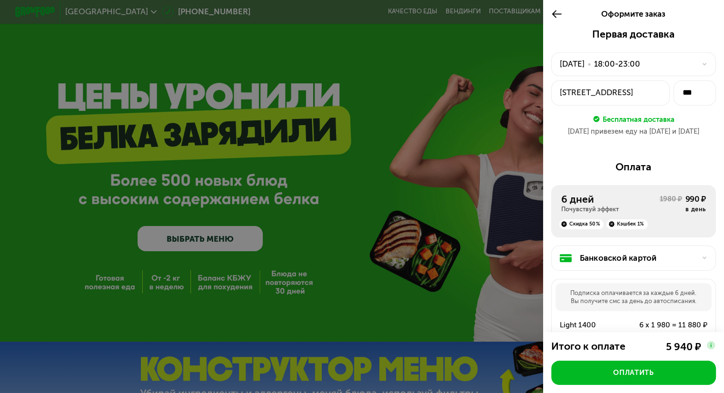
click at [552, 13] on icon at bounding box center [556, 14] width 11 height 12
